Goal: Task Accomplishment & Management: Manage account settings

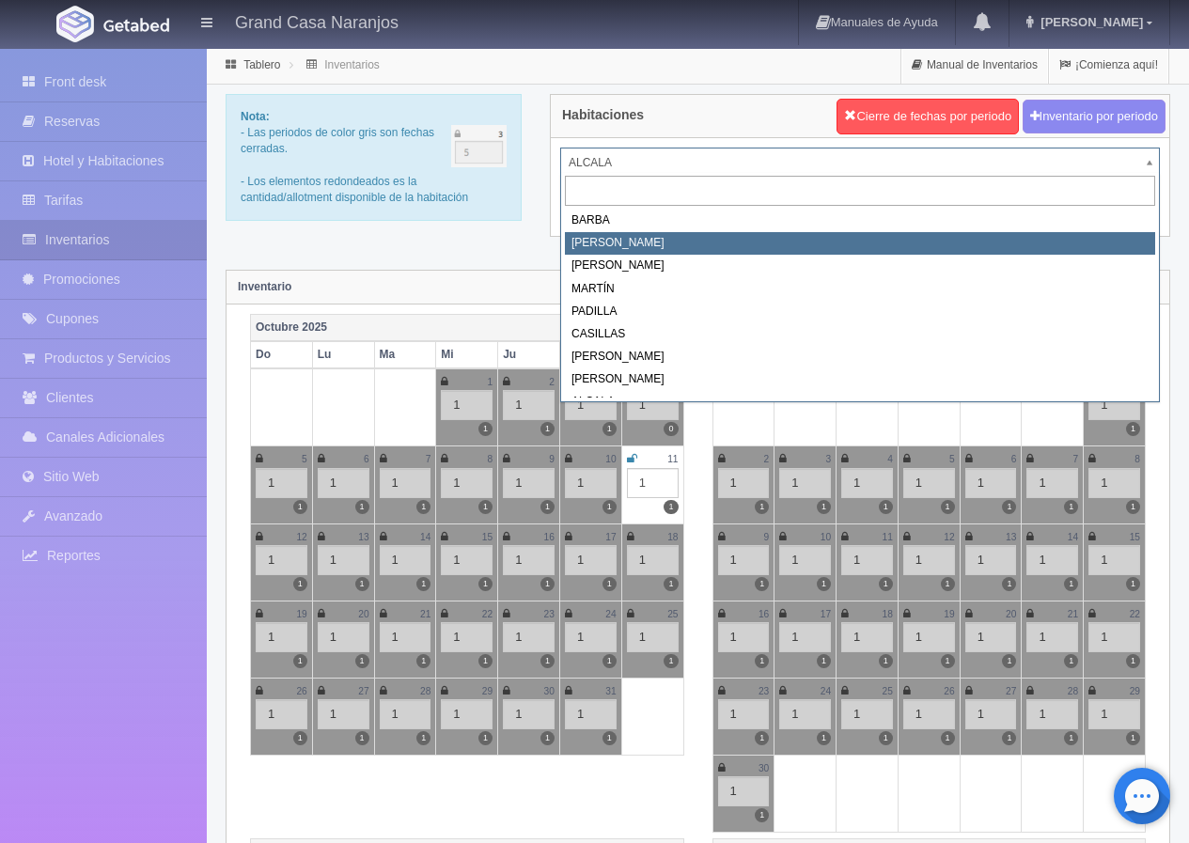
select select "2060"
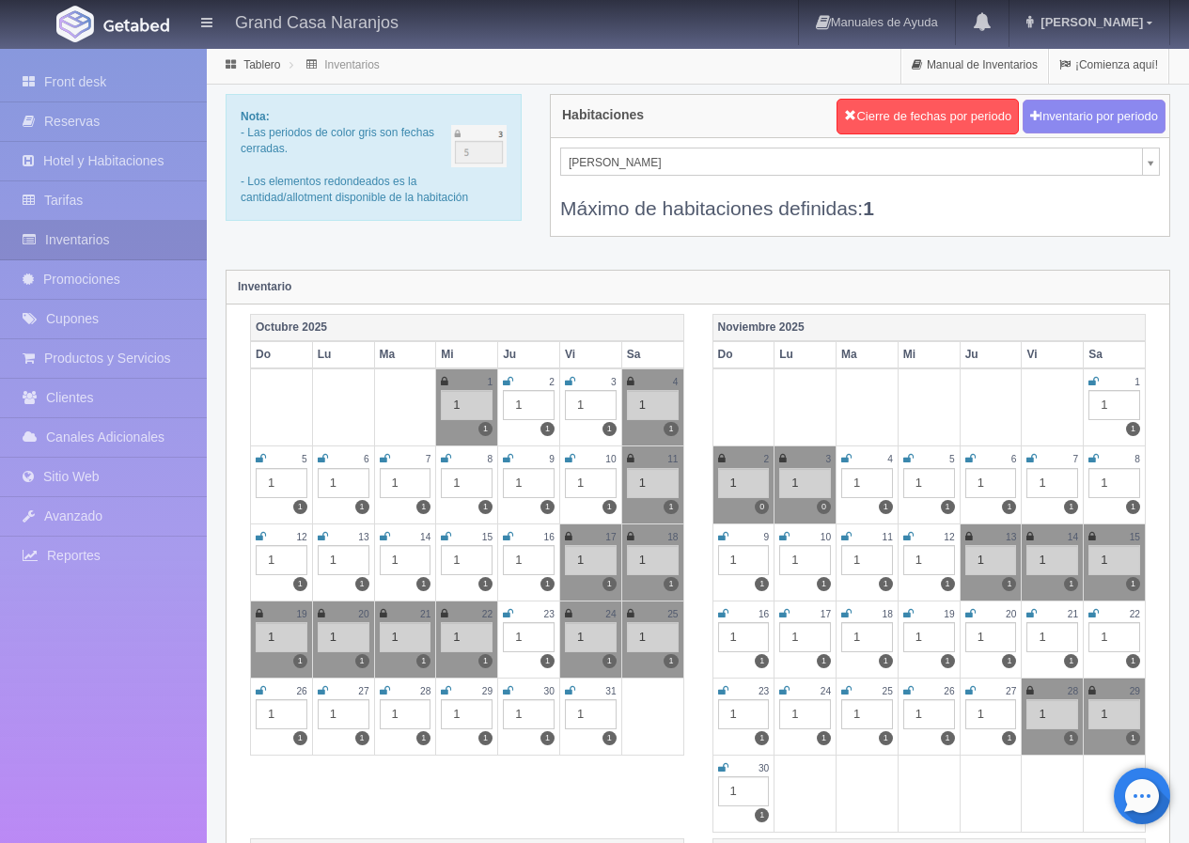
click at [260, 460] on icon at bounding box center [261, 458] width 10 height 11
click at [293, 379] on td at bounding box center [282, 407] width 62 height 78
